Goal: Task Accomplishment & Management: Manage account settings

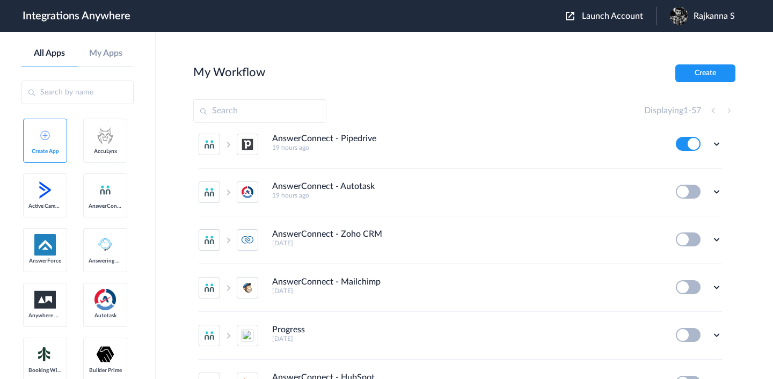
scroll to position [63, 0]
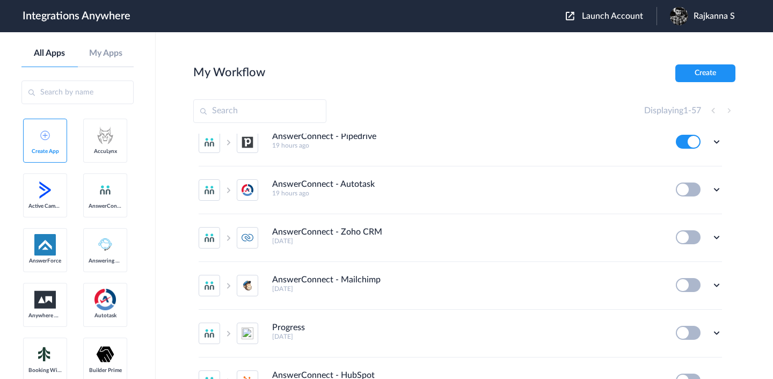
click at [588, 12] on span "Launch Account" at bounding box center [612, 16] width 61 height 9
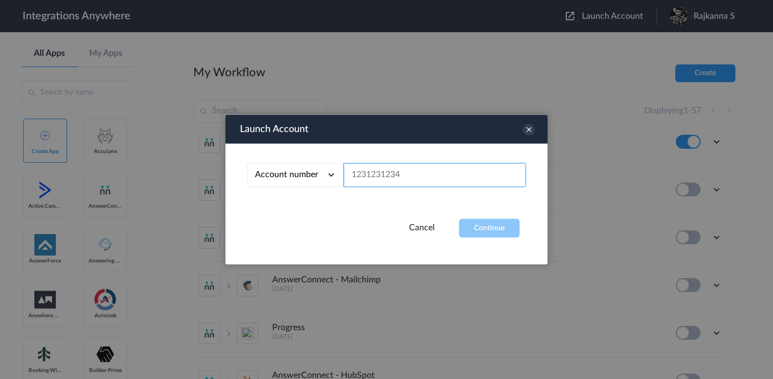
click at [382, 170] on input "text" at bounding box center [434, 175] width 182 height 24
paste input "8973204512"
type input "8973204512"
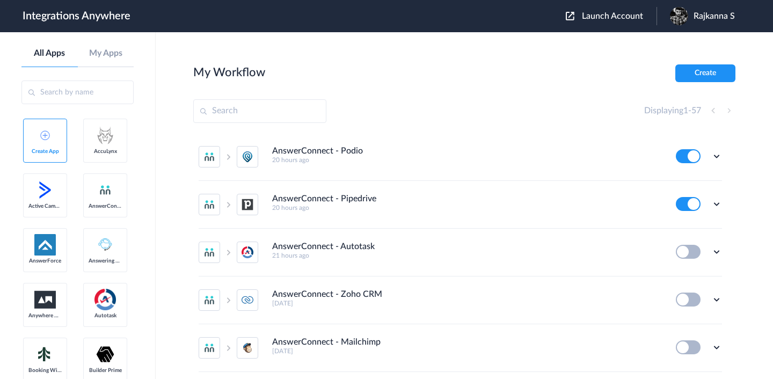
scroll to position [0, 0]
click at [244, 118] on input "text" at bounding box center [259, 111] width 133 height 24
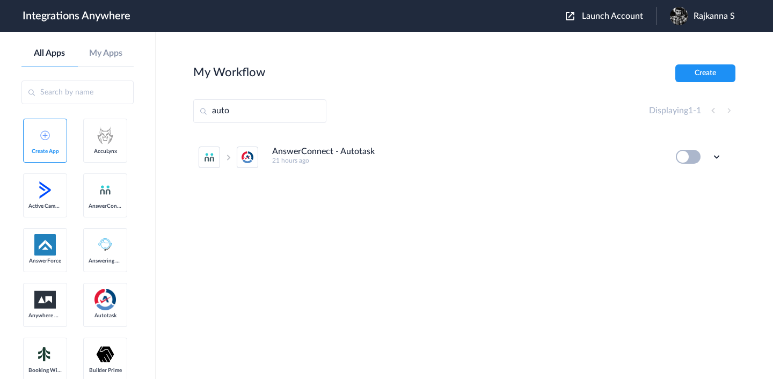
type input "auto"
click at [398, 148] on div "AnswerConnect - Autotask 21 hours ago" at bounding box center [466, 155] width 389 height 18
click at [400, 157] on div "AnswerConnect - Autotask 21 hours ago" at bounding box center [466, 155] width 389 height 18
click at [717, 158] on icon at bounding box center [716, 156] width 11 height 11
click at [676, 224] on span "Delete" at bounding box center [682, 221] width 21 height 8
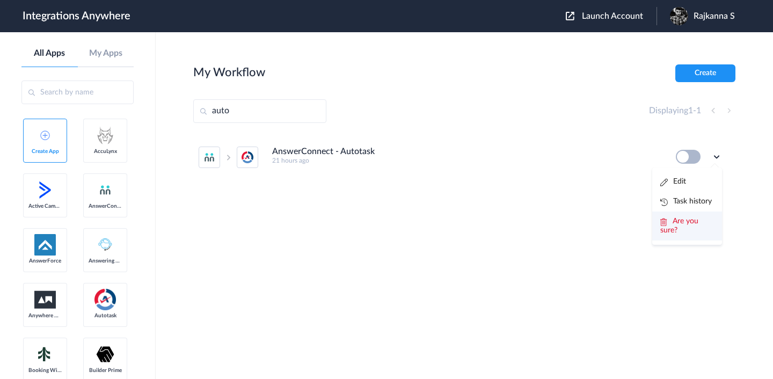
click at [670, 226] on span "Are you sure?" at bounding box center [679, 225] width 38 height 17
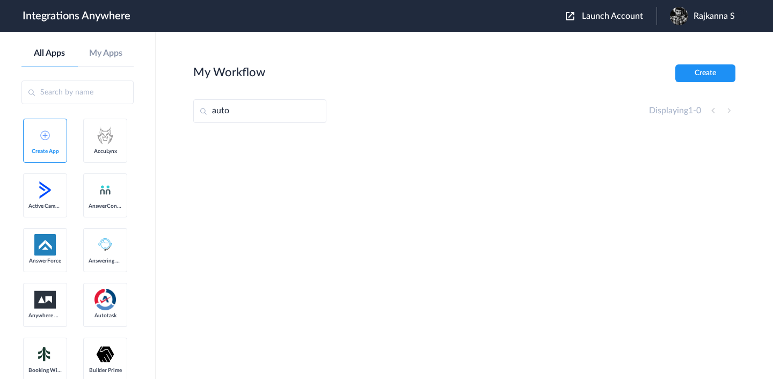
click at [677, 18] on img at bounding box center [679, 16] width 18 height 18
click at [670, 42] on link "Logout" at bounding box center [675, 44] width 23 height 8
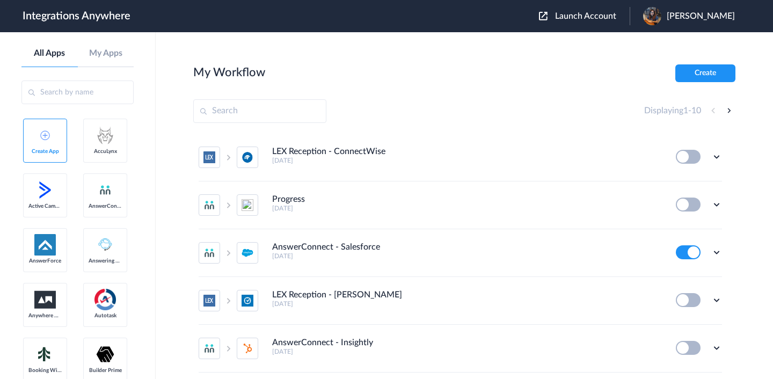
click at [547, 17] on img at bounding box center [543, 16] width 9 height 9
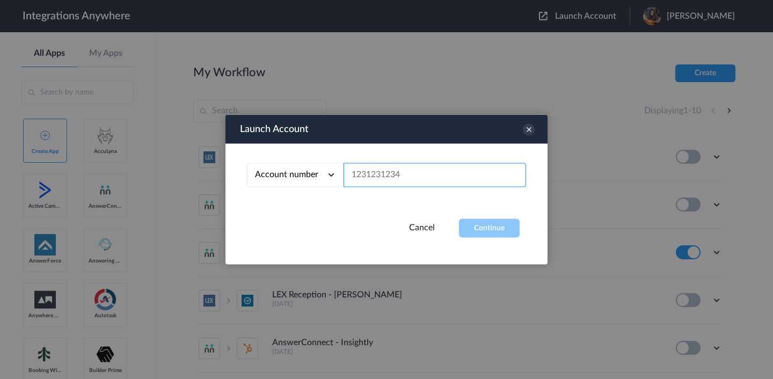
click at [374, 175] on input "text" at bounding box center [434, 175] width 182 height 24
paste input "9717035039"
type input "9717035039"
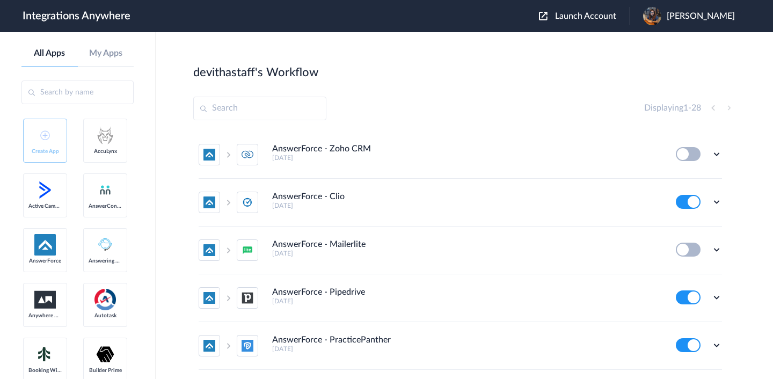
click at [268, 108] on input "text" at bounding box center [259, 109] width 133 height 24
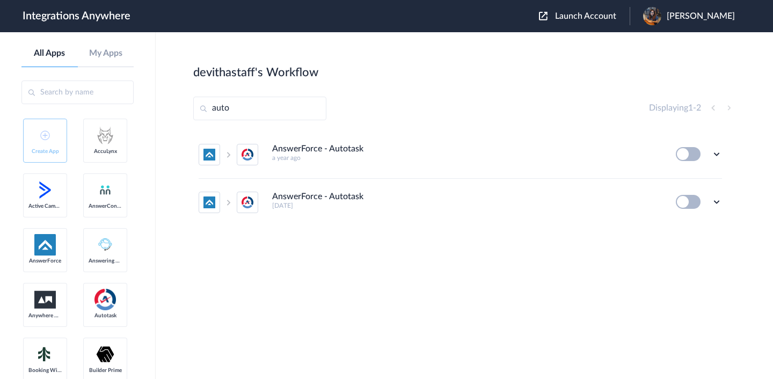
type input "auto"
click at [714, 155] on icon at bounding box center [716, 154] width 11 height 11
click at [693, 225] on li "Delete" at bounding box center [687, 219] width 70 height 20
click at [693, 225] on li "Are you sure?" at bounding box center [687, 223] width 70 height 29
click at [718, 156] on icon at bounding box center [716, 154] width 11 height 11
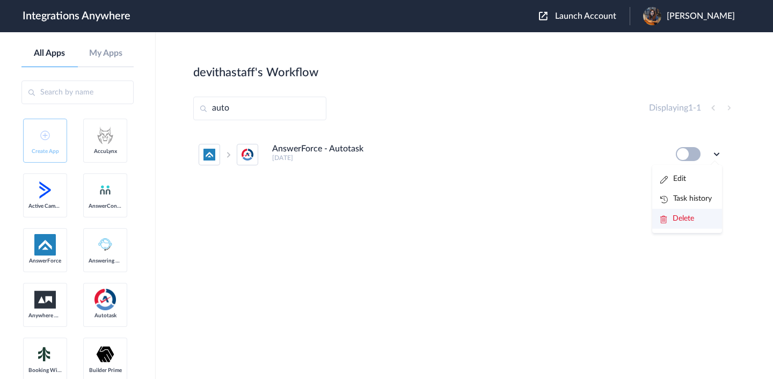
click at [695, 228] on li "Delete" at bounding box center [687, 219] width 70 height 20
click at [695, 228] on li "Are you sure?" at bounding box center [687, 223] width 70 height 29
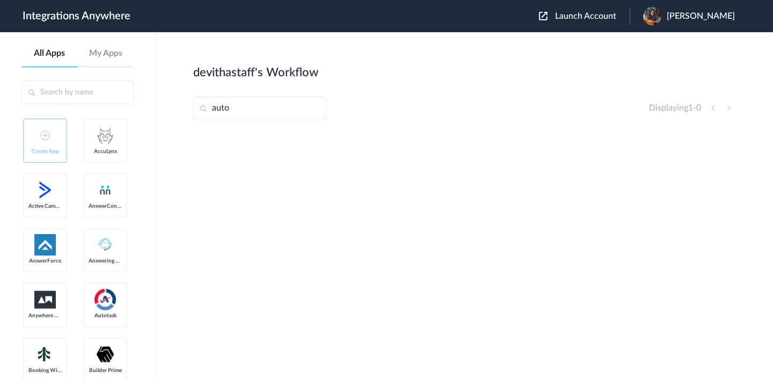
click at [551, 23] on div "Launch Account [PERSON_NAME] My Account Logout" at bounding box center [642, 16] width 207 height 18
click at [547, 20] on img at bounding box center [543, 16] width 9 height 9
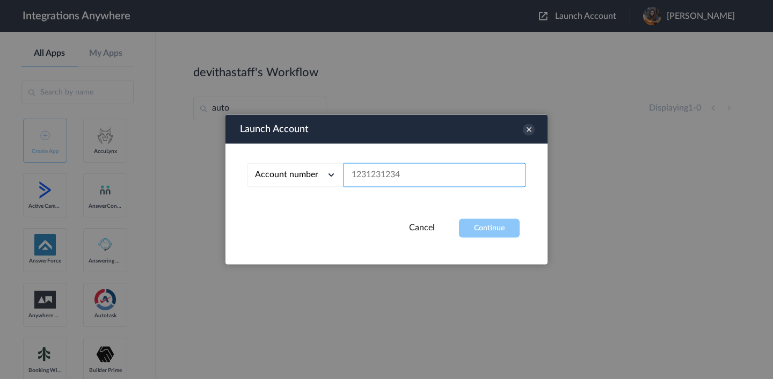
click at [407, 173] on input "text" at bounding box center [434, 175] width 182 height 24
paste input "9717035039"
type input "9717035039"
click at [475, 221] on button "Continue" at bounding box center [489, 228] width 61 height 19
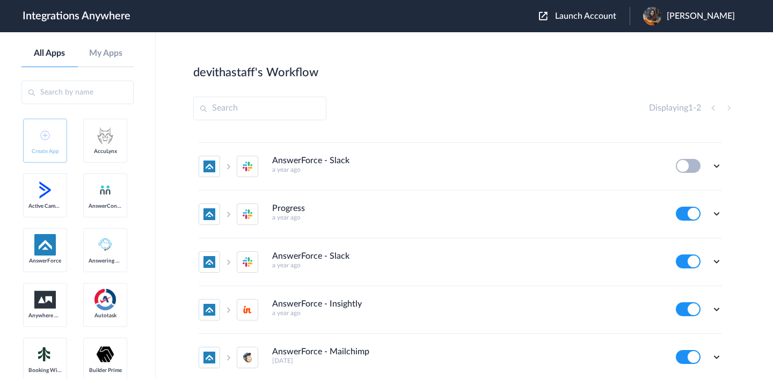
scroll to position [516, 0]
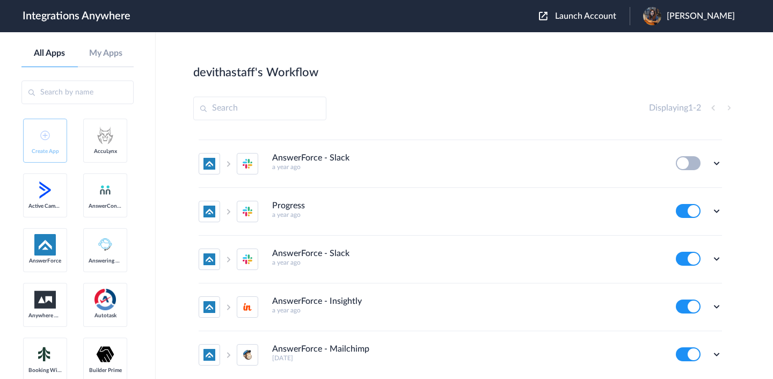
click at [284, 100] on input "text" at bounding box center [259, 109] width 133 height 24
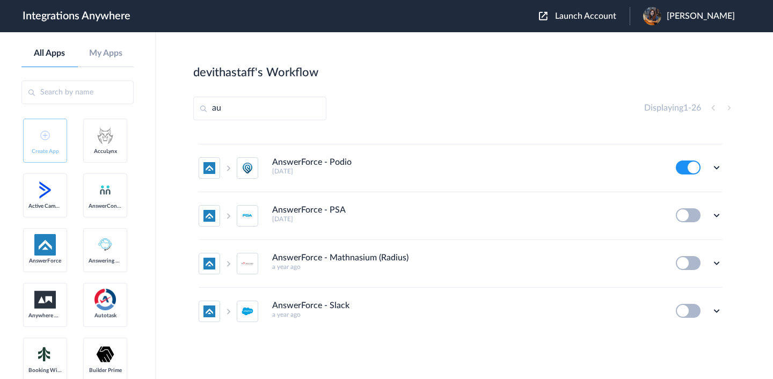
scroll to position [0, 0]
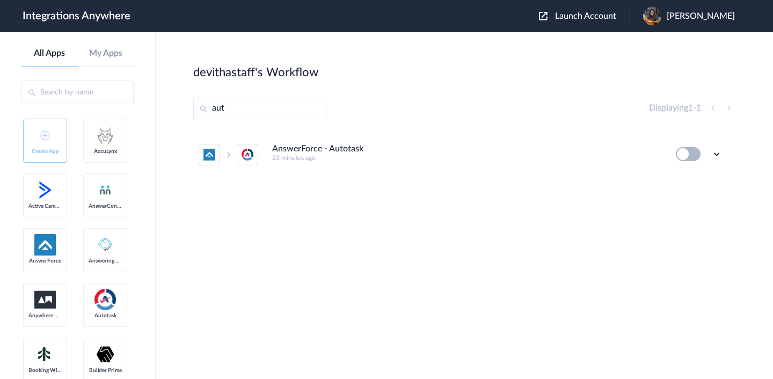
type input "aut"
click at [332, 160] on h5 "23 minutes ago" at bounding box center [466, 158] width 389 height 8
click at [716, 152] on icon at bounding box center [716, 154] width 11 height 11
click at [669, 224] on li "Delete" at bounding box center [687, 219] width 70 height 20
click at [666, 229] on span "Are you sure?" at bounding box center [679, 223] width 38 height 17
